Goal: Information Seeking & Learning: Learn about a topic

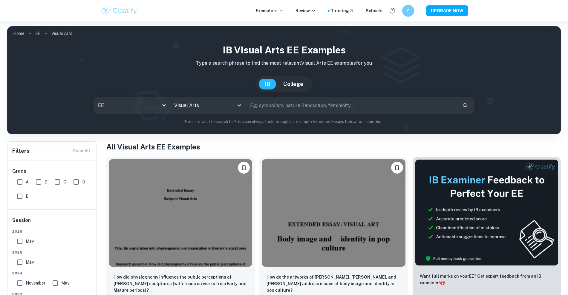
click at [321, 100] on input "text" at bounding box center [351, 105] width 211 height 17
type input "ANIMATION"
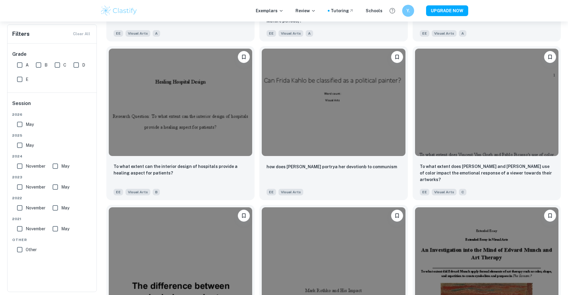
scroll to position [896, 0]
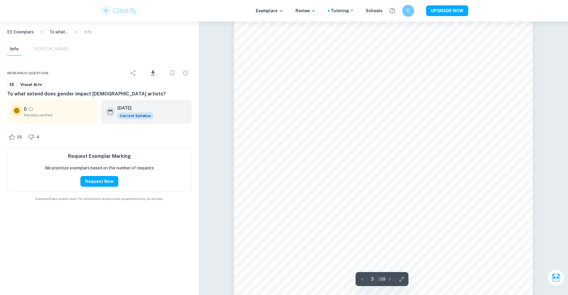
type input "1"
